Goal: Task Accomplishment & Management: Complete application form

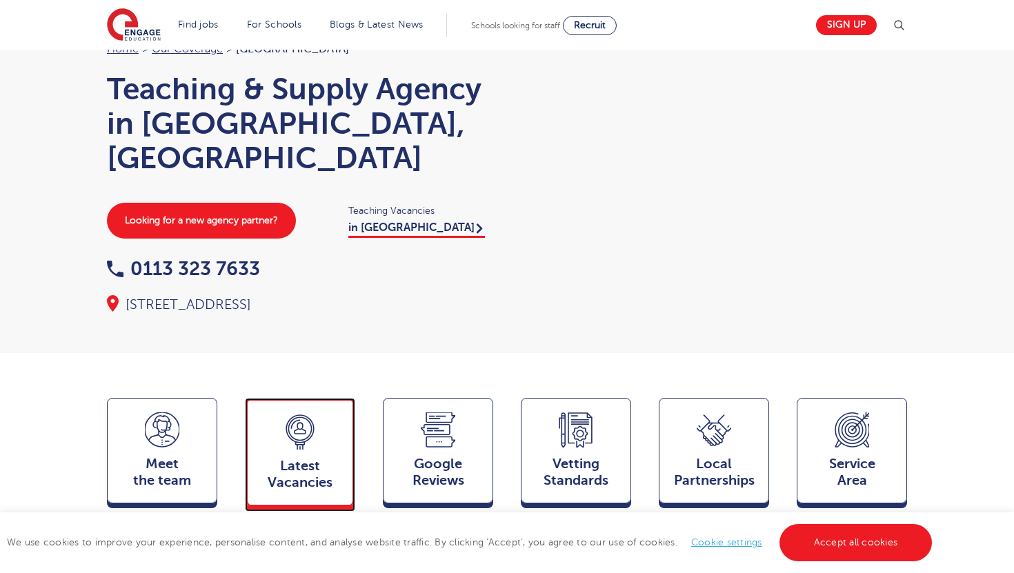
click at [316, 458] on span "Latest Vacancies" at bounding box center [300, 474] width 91 height 33
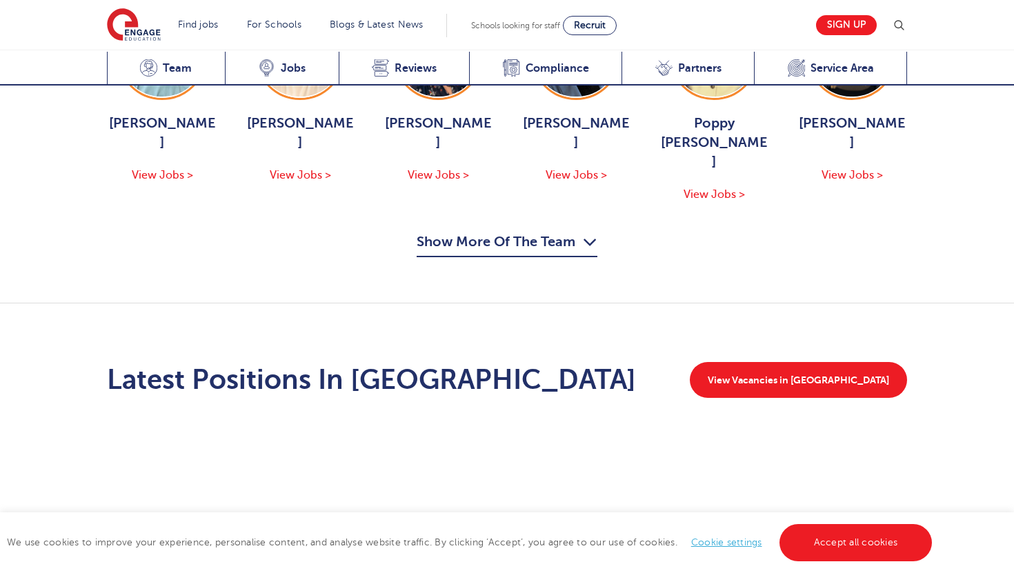
scroll to position [1746, 0]
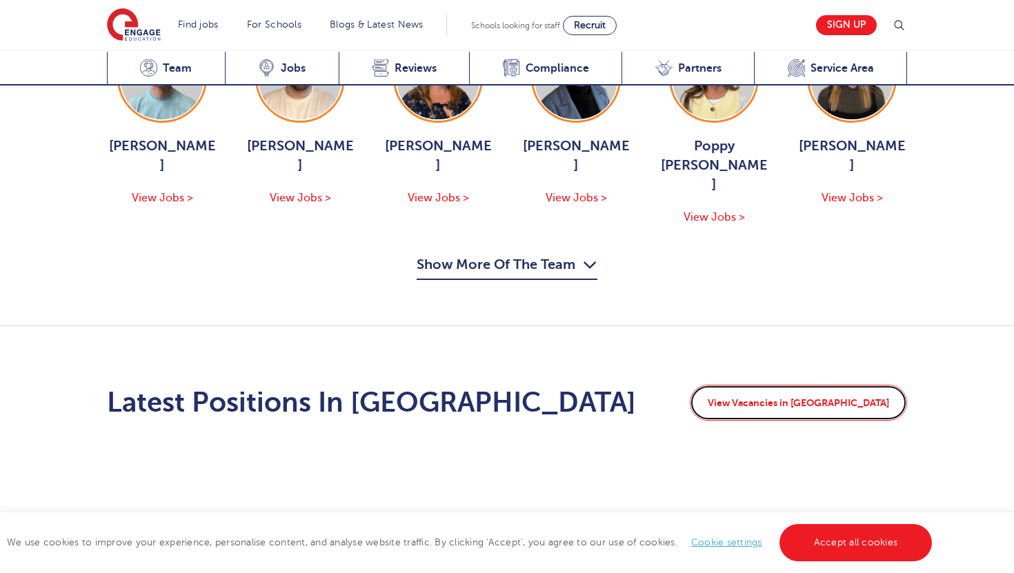
click at [864, 385] on link "View Vacancies in Leeds" at bounding box center [798, 403] width 217 height 36
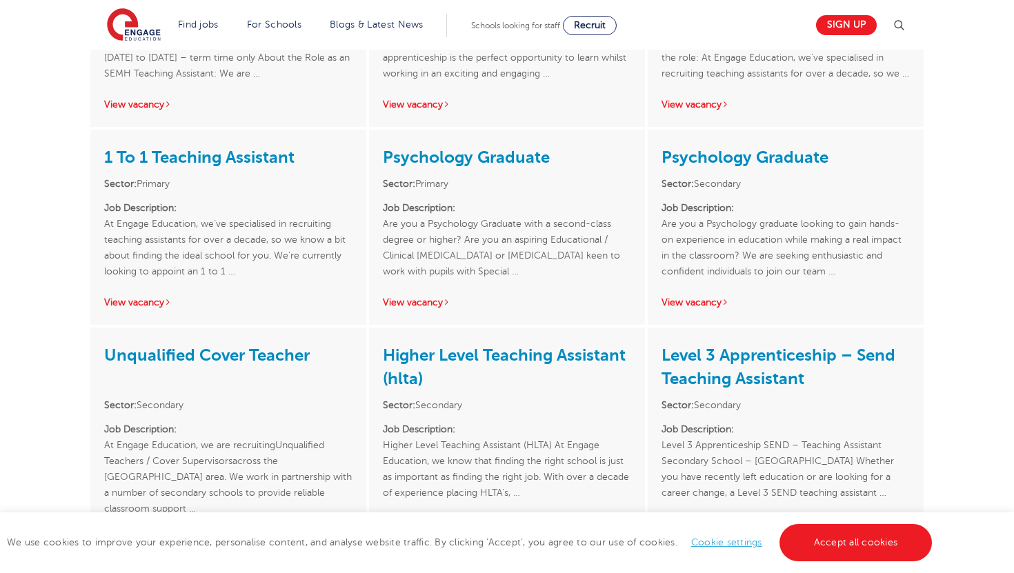
scroll to position [2057, 0]
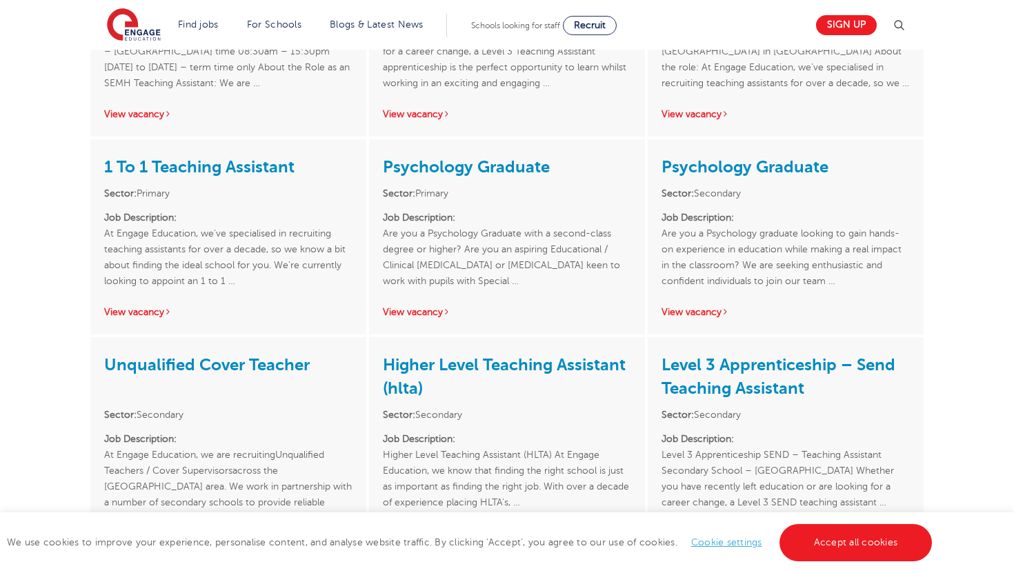
click at [429, 269] on div "Psychology Graduate Sector: Primary Job Description: Are you a Psychology Gradu…" at bounding box center [507, 236] width 276 height 195
click at [426, 307] on link "View vacancy" at bounding box center [417, 312] width 68 height 10
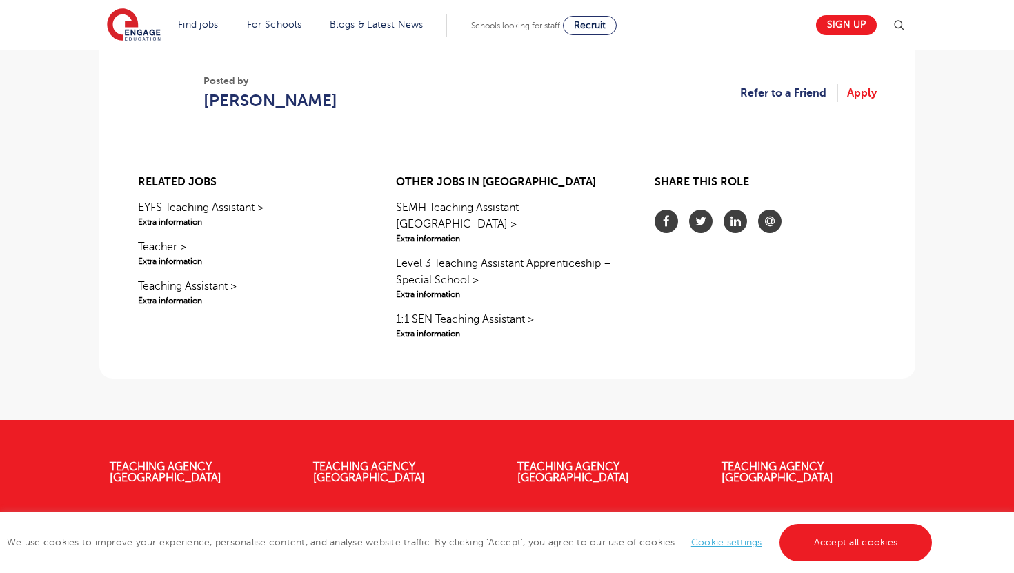
scroll to position [852, 0]
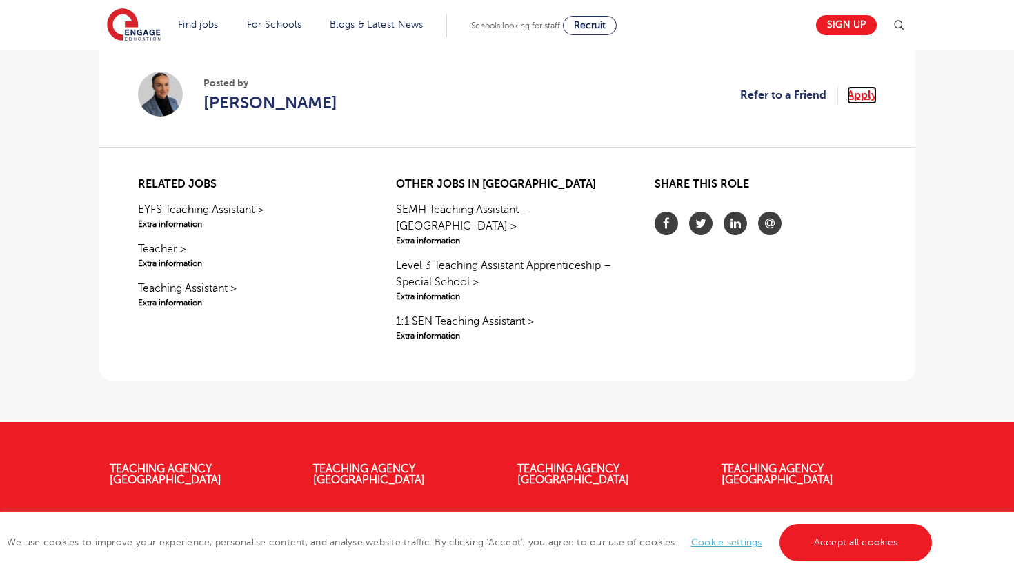
click at [864, 98] on link "Apply" at bounding box center [862, 95] width 30 height 18
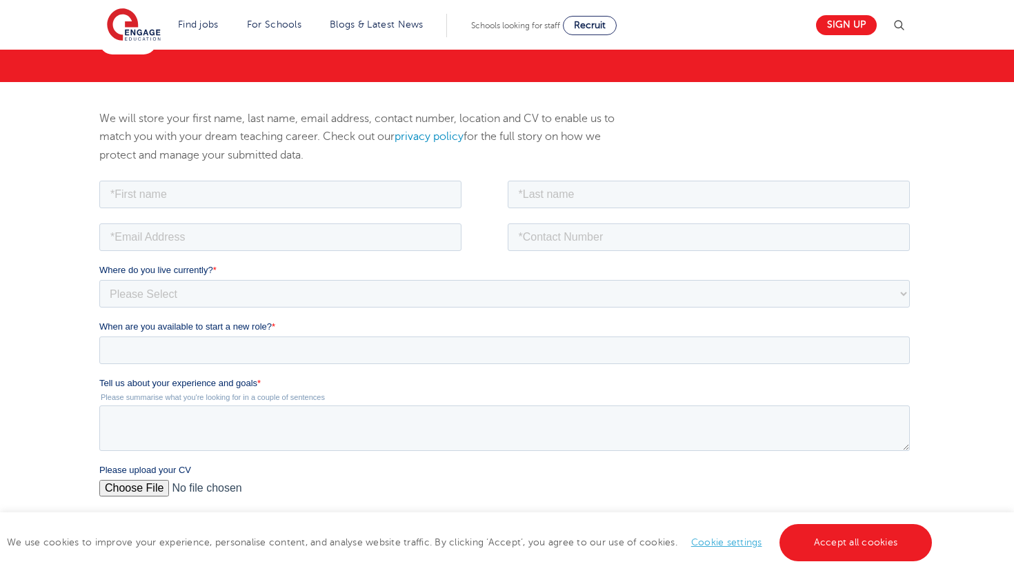
scroll to position [115, 0]
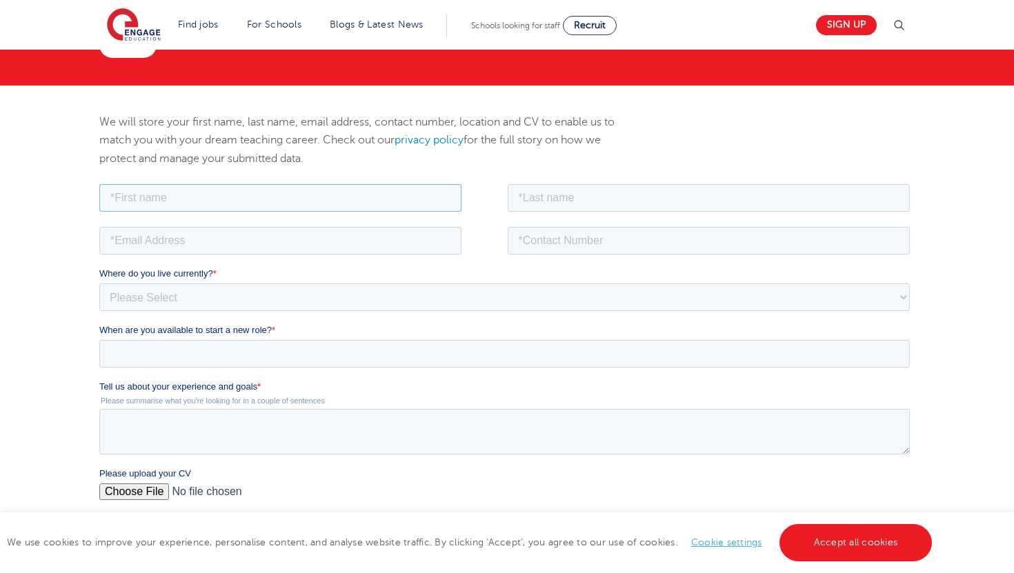
click at [291, 197] on input "text" at bounding box center [280, 198] width 362 height 28
type input "Heather"
click at [707, 194] on input "text" at bounding box center [708, 198] width 403 height 28
type input "Burke"
click at [267, 246] on input "email" at bounding box center [280, 240] width 362 height 28
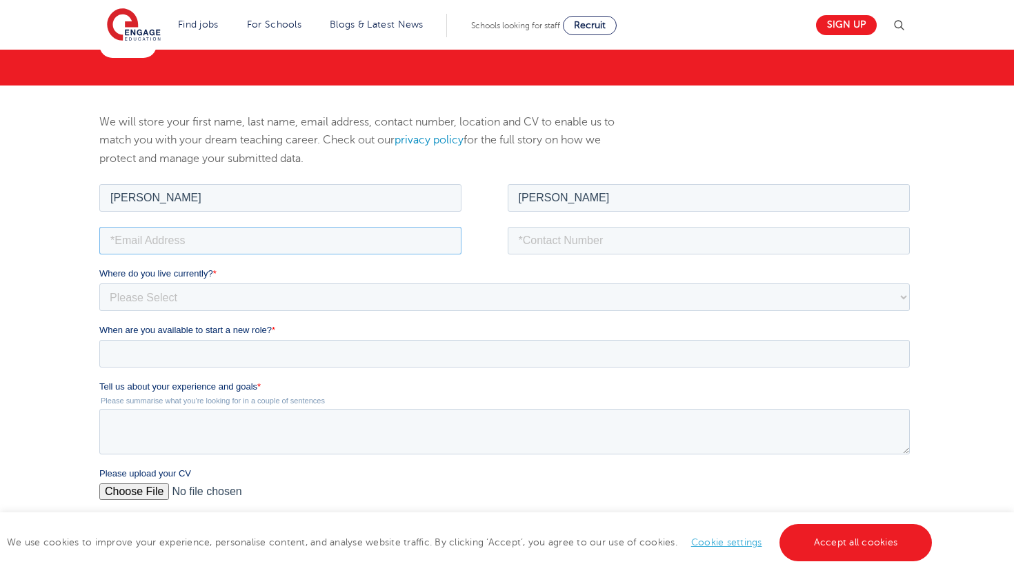
type input "heatherburke18@gmail.com"
click at [615, 241] on input "tel" at bounding box center [708, 240] width 403 height 28
type input "+353831336004"
click at [490, 293] on select "Please Select UK Canada Ireland Australia New Zealand Europe USA South Africa J…" at bounding box center [504, 297] width 811 height 28
select select "UK"
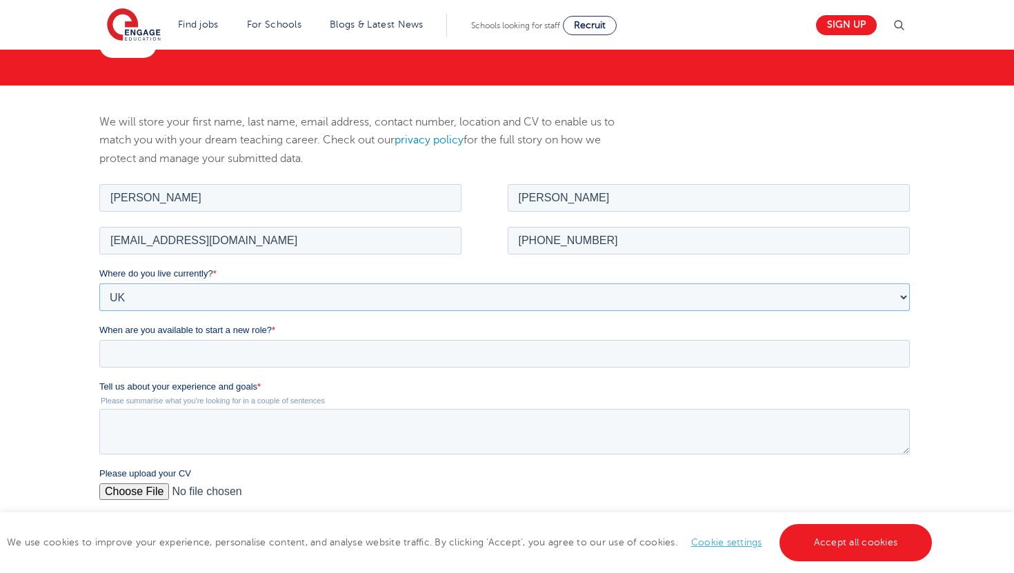
click at [99, 283] on select "Please Select UK Canada Ireland Australia New Zealand Europe USA South Africa J…" at bounding box center [504, 297] width 811 height 28
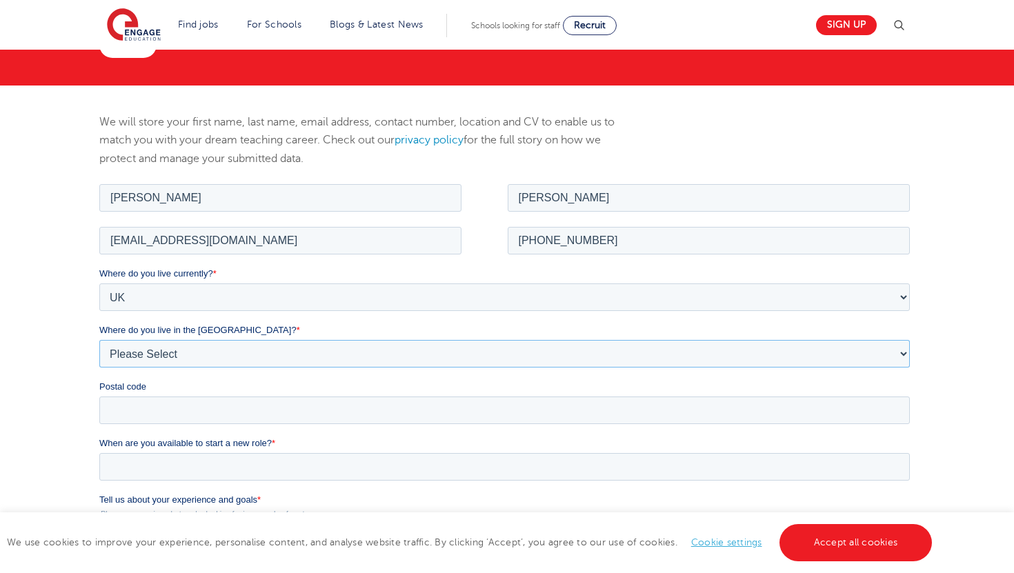
click at [457, 366] on select "Please Select Overseas Barnsley Bedfordshire Berkshire Bournemouth Bracknell Fo…" at bounding box center [504, 353] width 811 height 28
select select "Leeds"
click at [99, 339] on select "Please Select Overseas Barnsley Bedfordshire Berkshire Bournemouth Bracknell Fo…" at bounding box center [504, 353] width 811 height 28
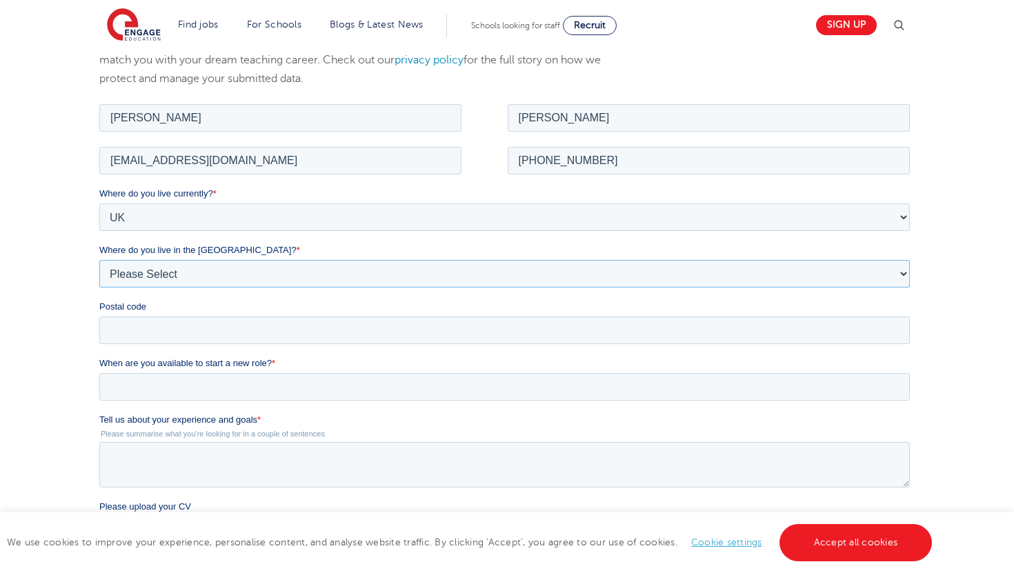
scroll to position [198, 0]
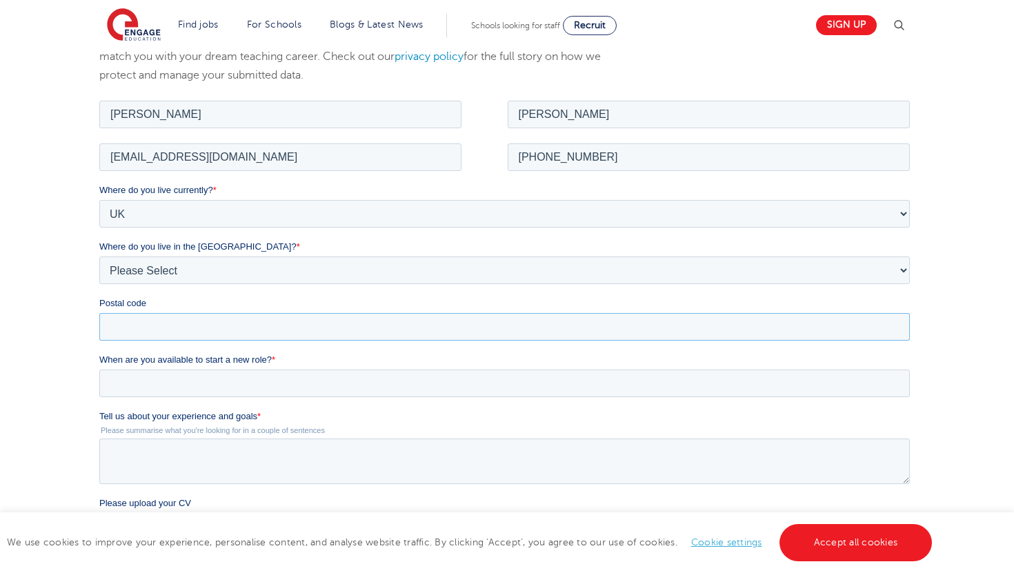
click at [300, 313] on input "Postal code" at bounding box center [504, 327] width 811 height 28
type input "LS6 1HY"
click at [286, 382] on input "When are you available to start a new role? *" at bounding box center [504, 383] width 811 height 28
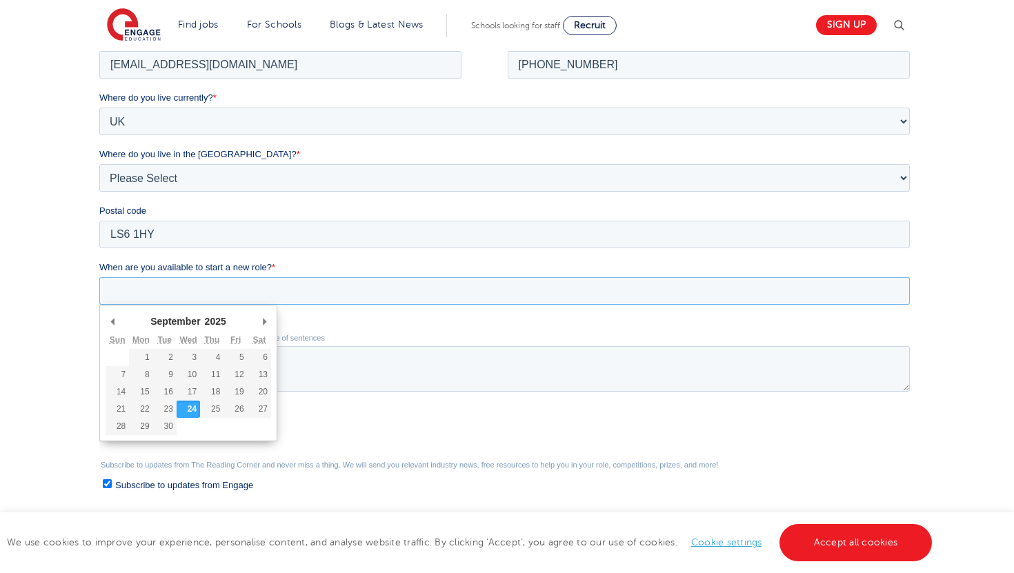
scroll to position [291, 0]
click at [208, 326] on select "1925 1926 1927 1928 1929 1930 1931 1932 1933 1934 1935 1936 1937 1938 1939 1940…" at bounding box center [213, 319] width 36 height 13
click at [195, 313] on select "1925 1926 1927 1928 1929 1930 1931 1932 1933 1934 1935 1936 1937 1938 1939 1940…" at bounding box center [213, 319] width 36 height 13
type div "2025-10-20"
type input "2025/10/20"
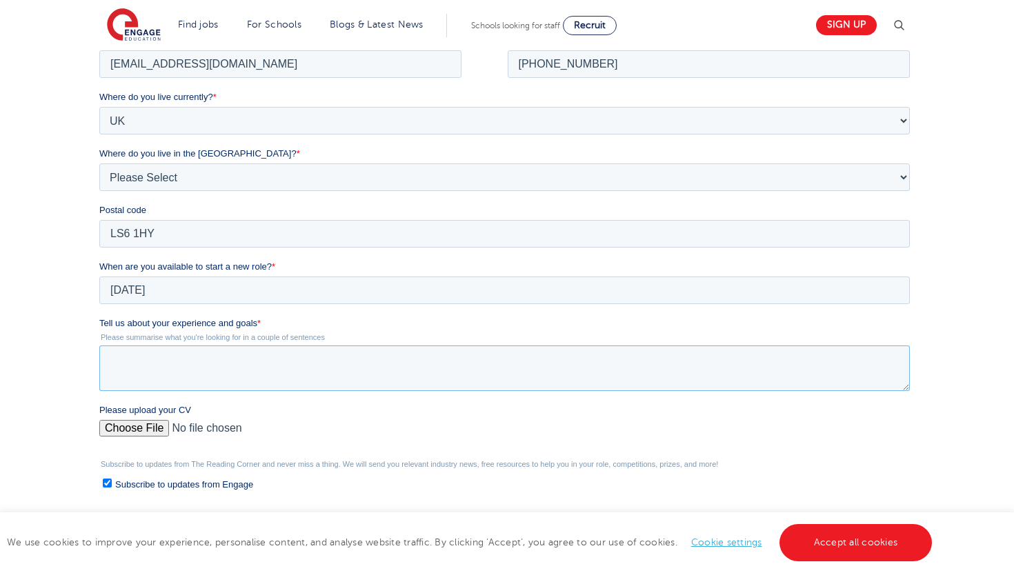
click at [428, 375] on textarea "Tell us about your experience and goals *" at bounding box center [504, 368] width 811 height 46
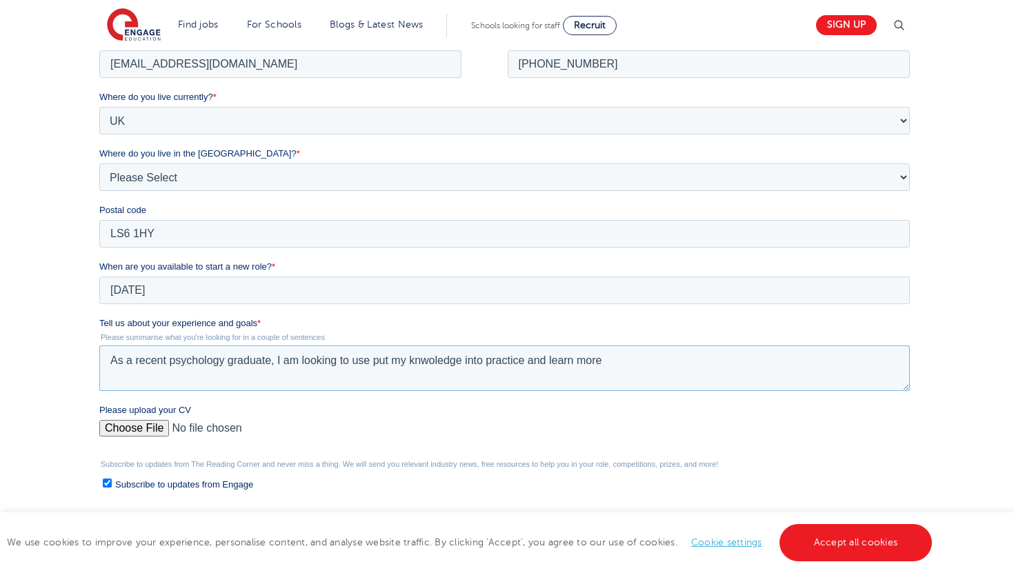
click at [453, 359] on textarea "As a recent psychology graduate, I am looking to use put my knwoledge into prac…" at bounding box center [504, 368] width 811 height 46
click at [629, 367] on textarea "As a recent psychology graduate, I am looking to use put my knowledge into prac…" at bounding box center [504, 368] width 811 height 46
click at [364, 361] on textarea "As a recent psychology graduate, I am looking to use put my knowledge into prac…" at bounding box center [504, 368] width 811 height 46
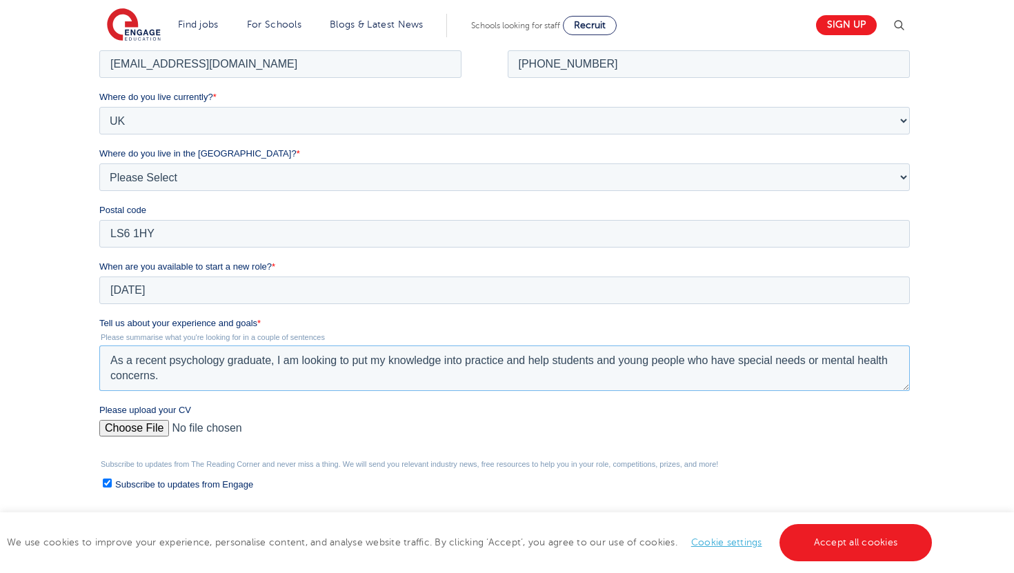
click at [379, 378] on textarea "As a recent psychology graduate, I am looking to put my knowledge into practice…" at bounding box center [504, 368] width 811 height 46
click at [713, 383] on textarea "As a recent psychology graduate, I am looking to put my knowledge into practice…" at bounding box center [504, 368] width 811 height 46
click at [854, 375] on textarea "As a recent psychology graduate, I am looking to put my knowledge into practice…" at bounding box center [504, 368] width 811 height 46
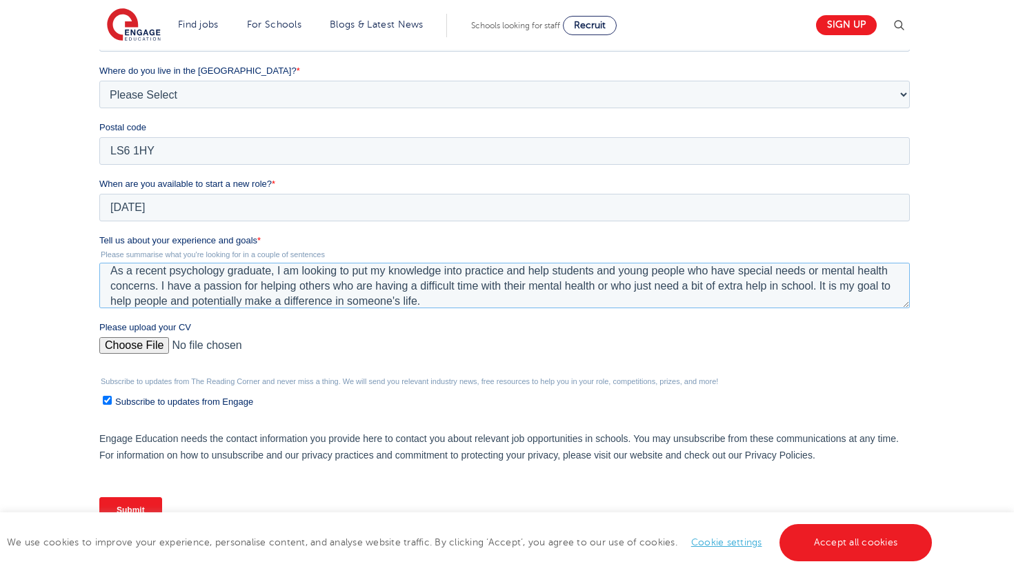
scroll to position [379, 0]
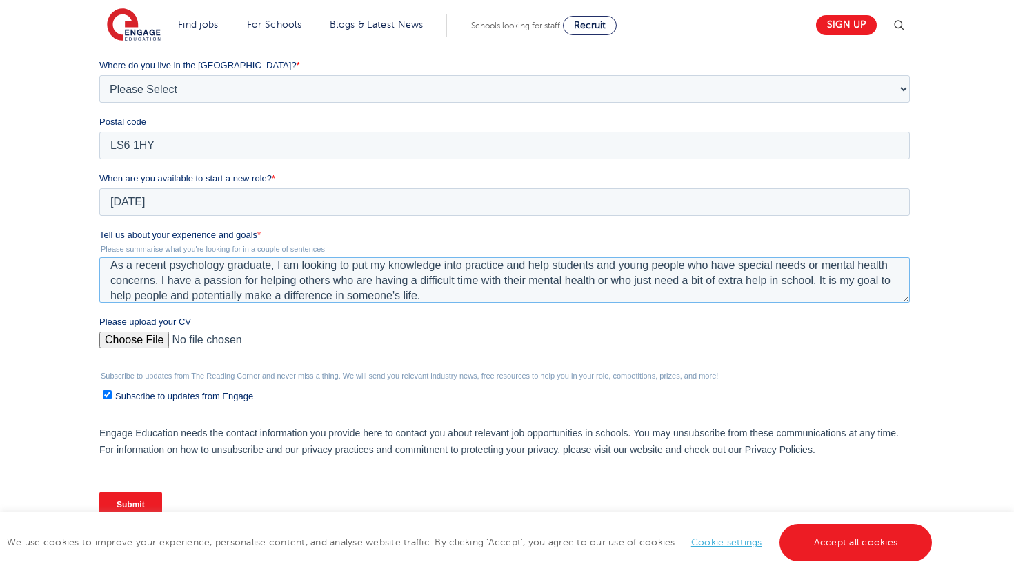
type textarea "As a recent psychology graduate, I am looking to put my knowledge into practice…"
click at [137, 340] on input "Please upload your CV" at bounding box center [504, 346] width 811 height 28
type input "C:\fakepath\CV.docx"
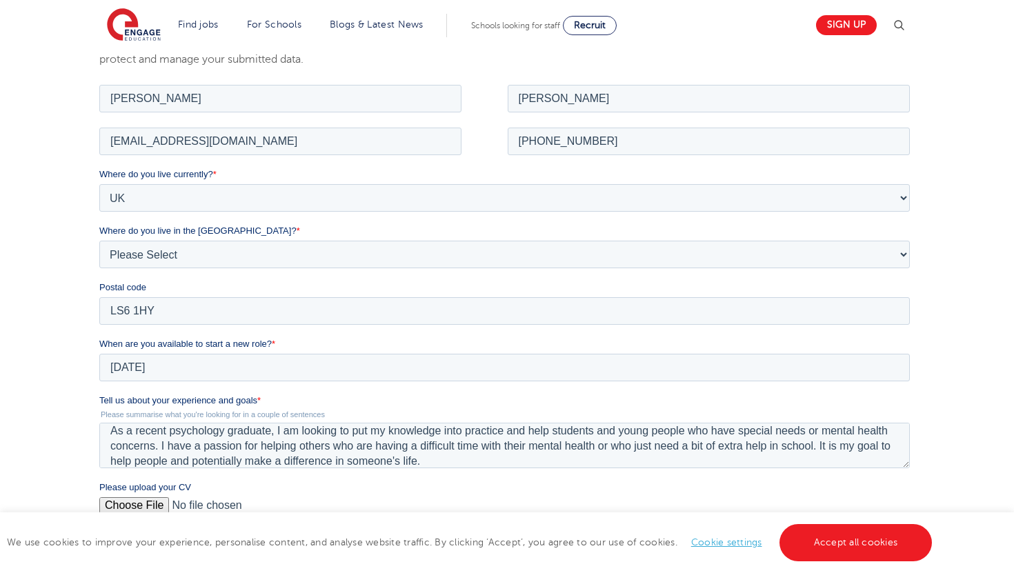
scroll to position [220, 0]
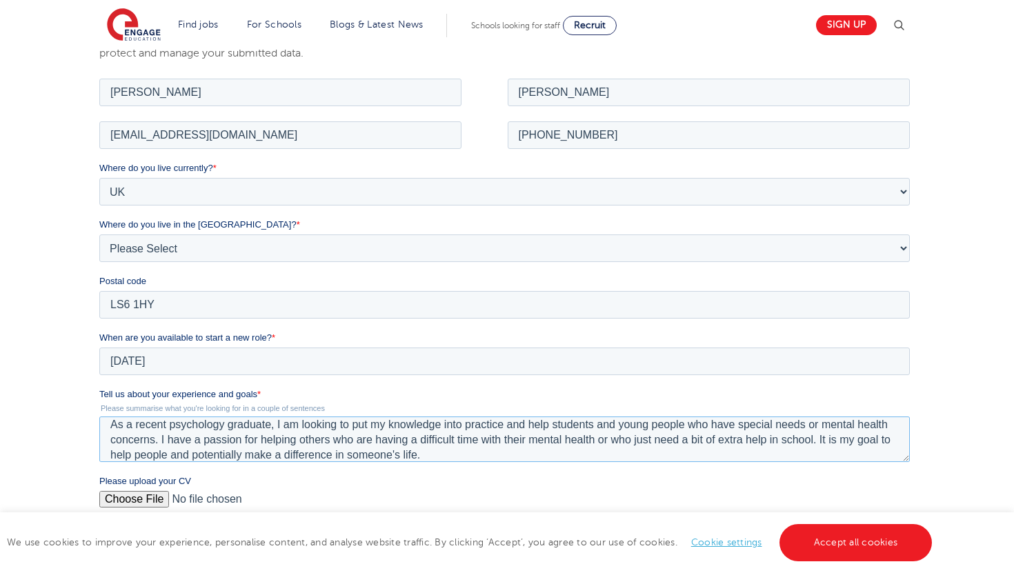
click at [181, 457] on textarea "As a recent psychology graduate, I am looking to put my knowledge into practice…" at bounding box center [504, 439] width 811 height 46
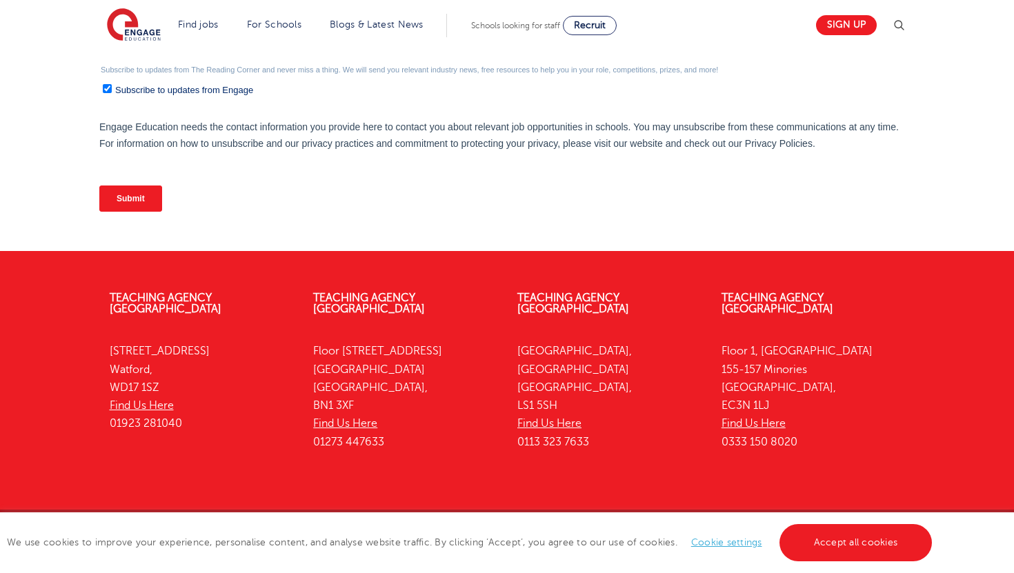
scroll to position [704, 0]
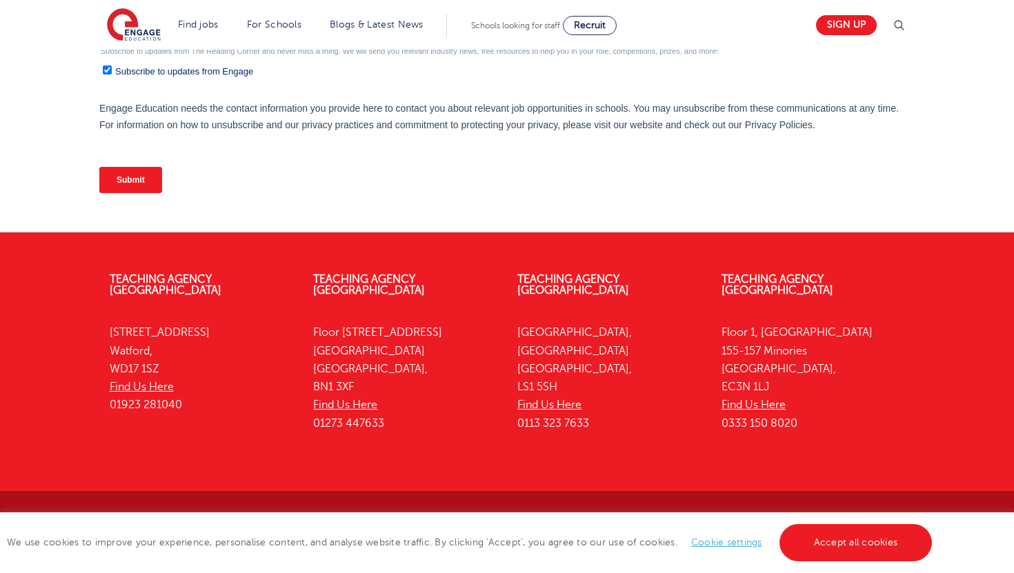
click at [112, 185] on input "Submit" at bounding box center [130, 180] width 63 height 26
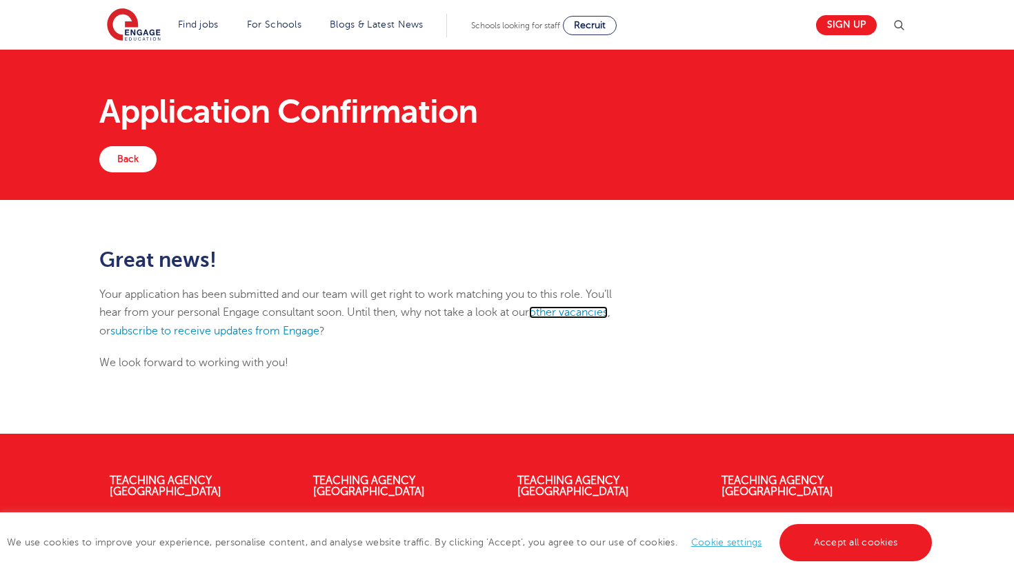
click at [598, 306] on link "other vacancies" at bounding box center [568, 312] width 79 height 12
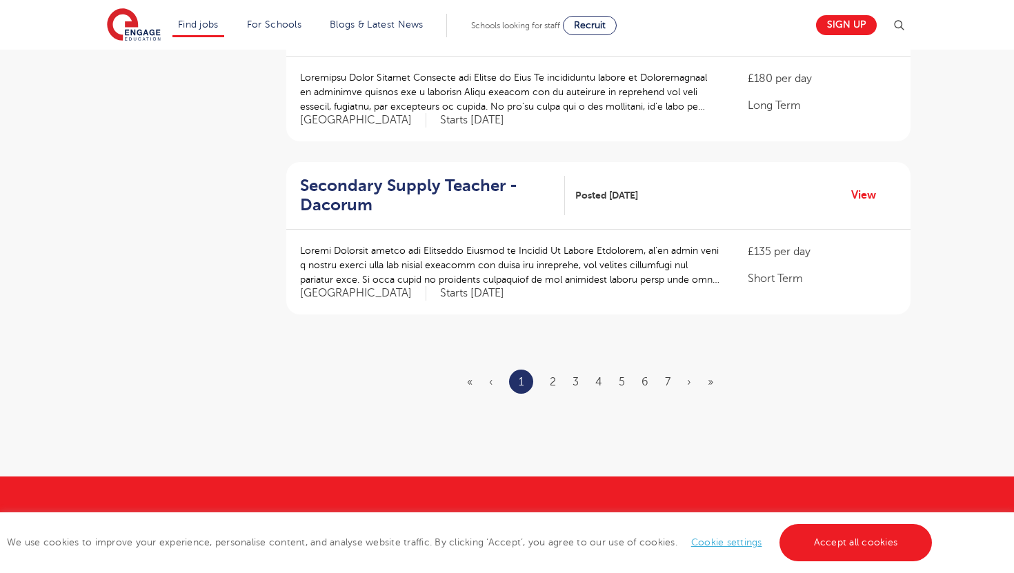
scroll to position [1636, 0]
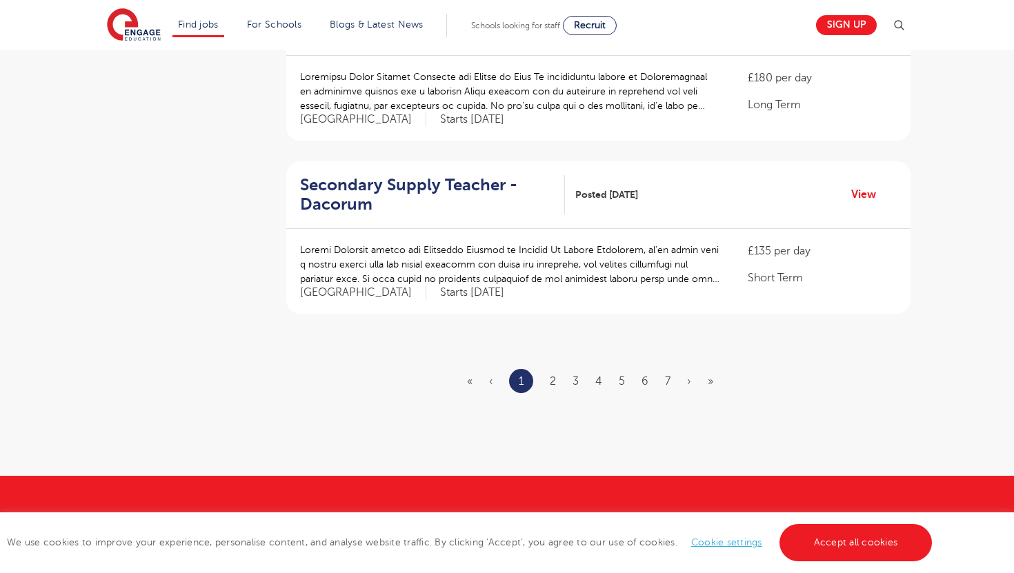
click at [552, 374] on li "2" at bounding box center [553, 382] width 6 height 18
click at [551, 380] on link "2" at bounding box center [553, 381] width 6 height 12
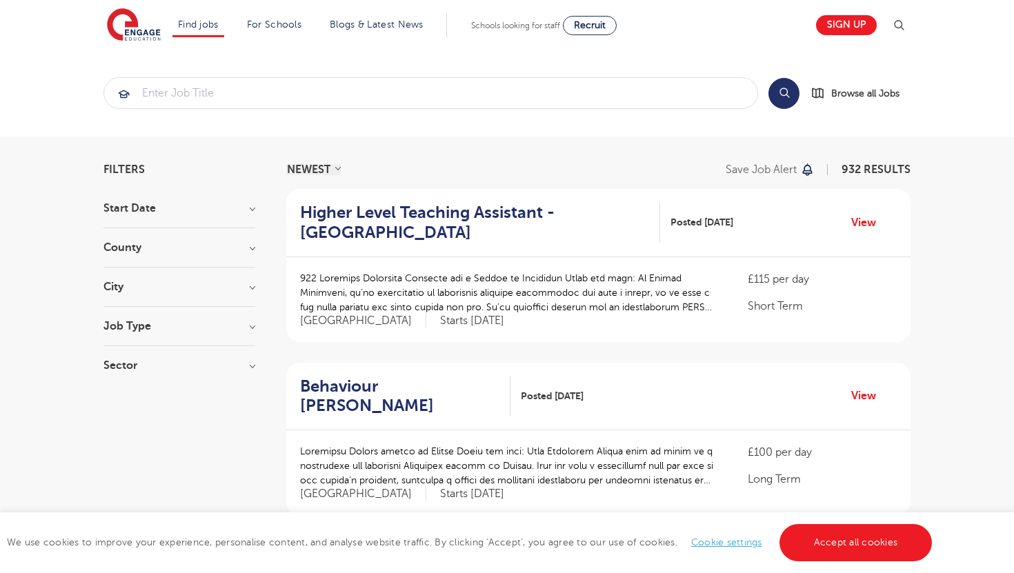
click at [230, 247] on h3 "County" at bounding box center [179, 247] width 152 height 11
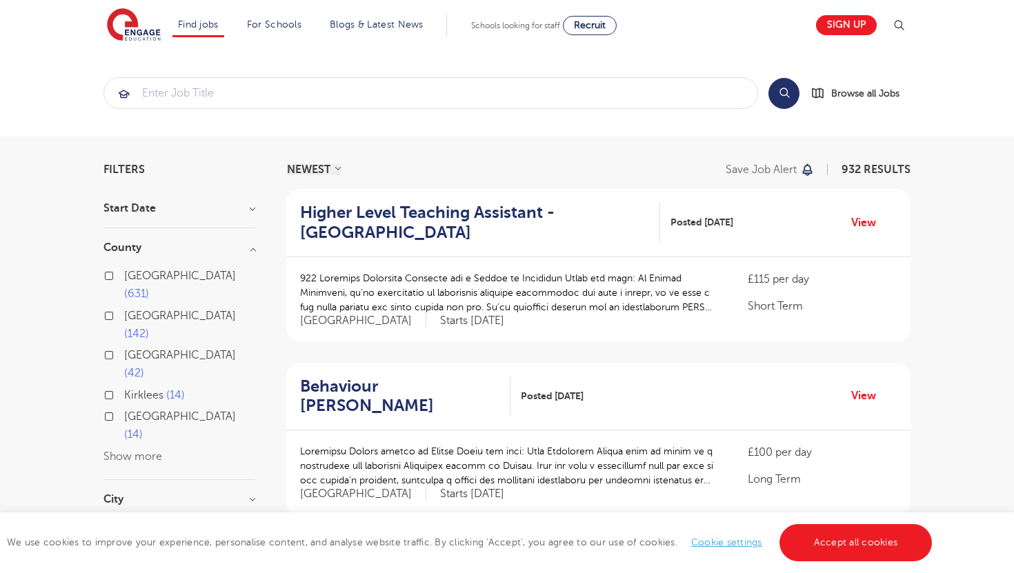
click at [124, 346] on label "Leeds 42" at bounding box center [189, 364] width 131 height 37
click at [124, 349] on input "Leeds 42" at bounding box center [128, 353] width 9 height 9
checkbox input "true"
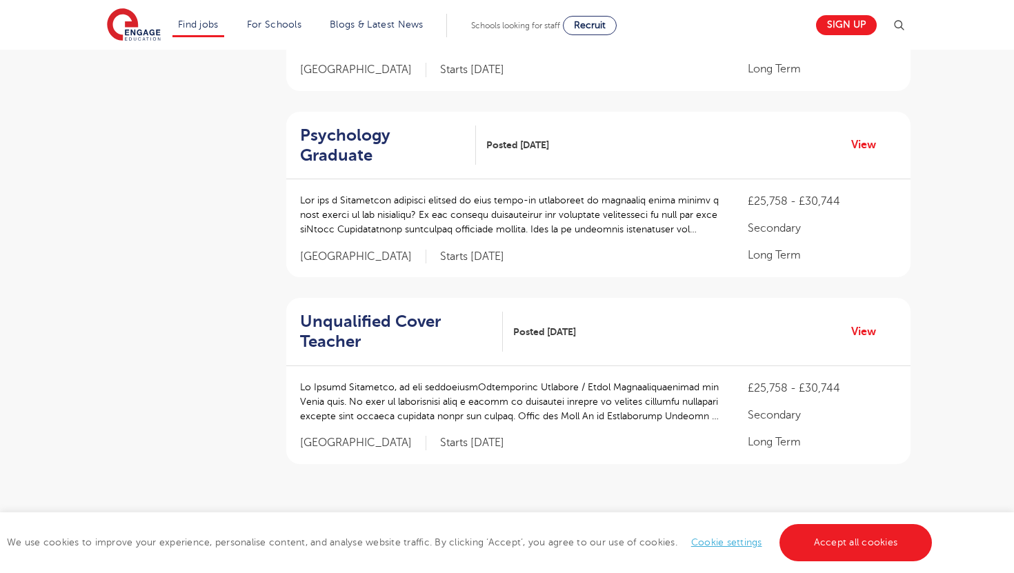
scroll to position [1556, 0]
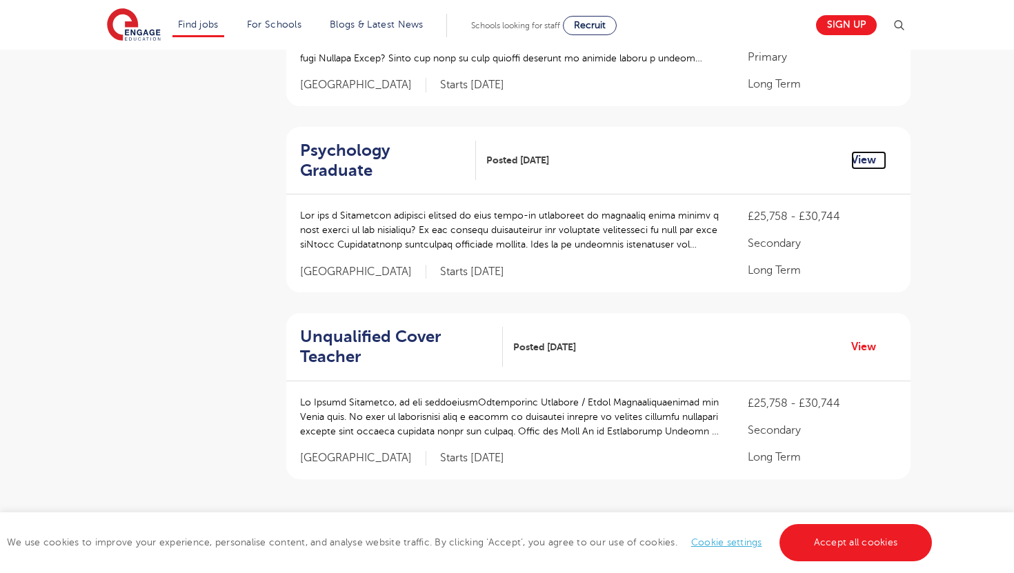
click at [861, 151] on link "View" at bounding box center [868, 160] width 35 height 18
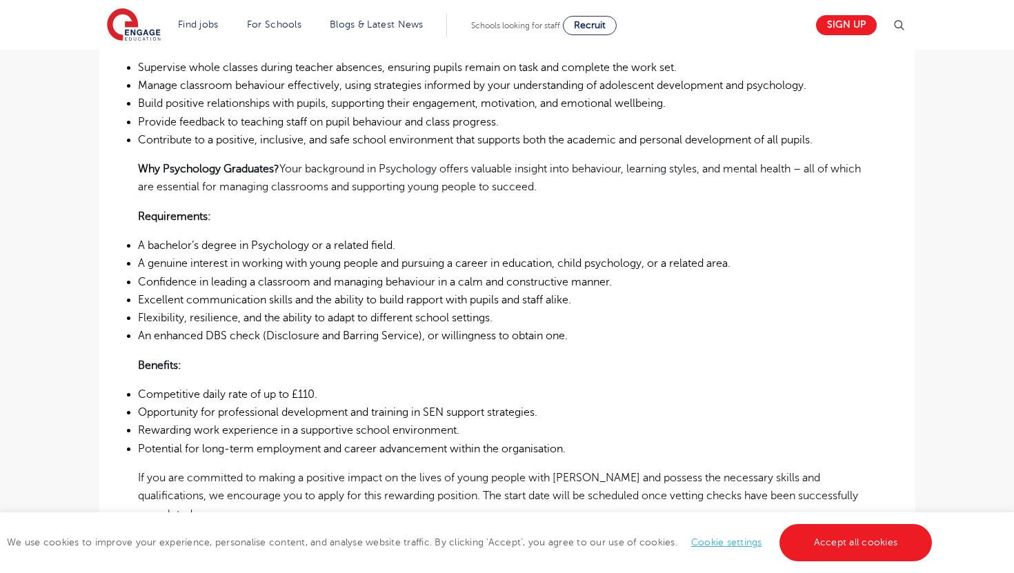
scroll to position [487, 0]
